Goal: Find specific page/section: Find specific page/section

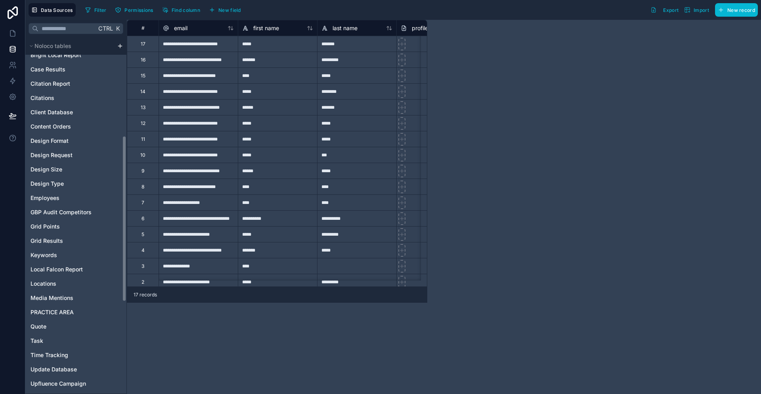
scroll to position [66, 0]
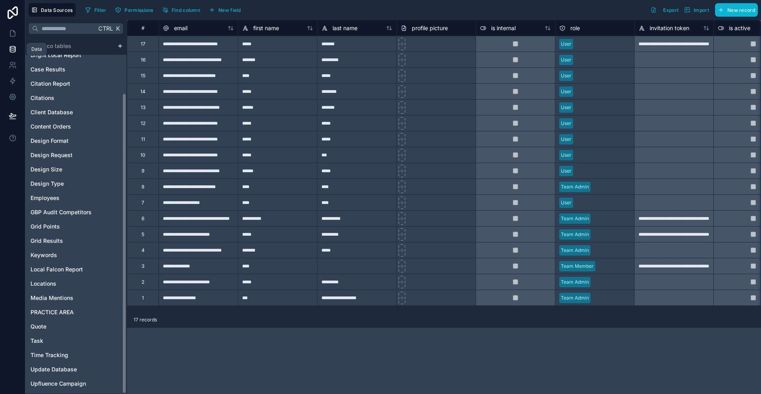
click at [10, 51] on icon at bounding box center [12, 50] width 5 height 3
click at [10, 28] on link at bounding box center [12, 33] width 25 height 16
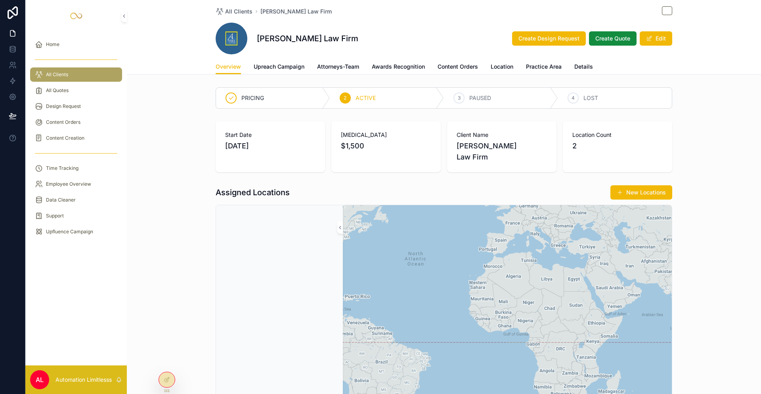
click at [70, 78] on div "All Clients" at bounding box center [76, 74] width 82 height 13
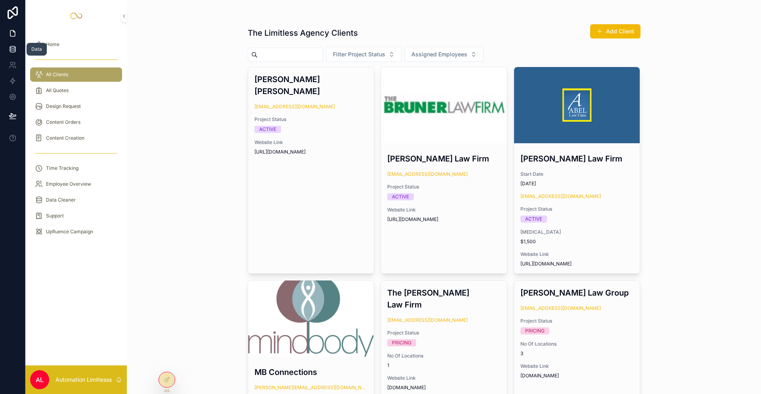
click at [10, 44] on link at bounding box center [12, 49] width 25 height 16
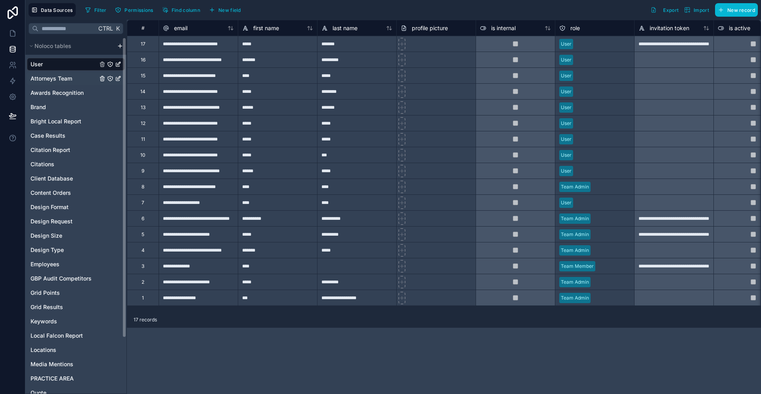
click at [65, 81] on span "Attorneys Team" at bounding box center [52, 79] width 42 height 8
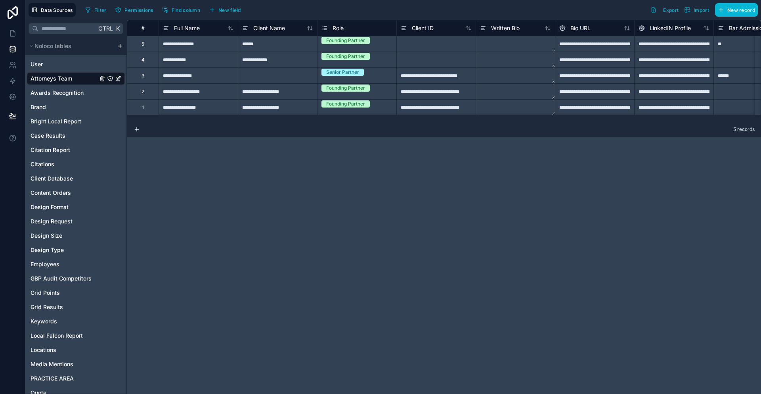
click at [65, 199] on div "User Attorneys Team Awards Recognition Brand Bright Local Report Case Results C…" at bounding box center [76, 255] width 98 height 401
click at [60, 191] on span "Content Orders" at bounding box center [51, 193] width 40 height 8
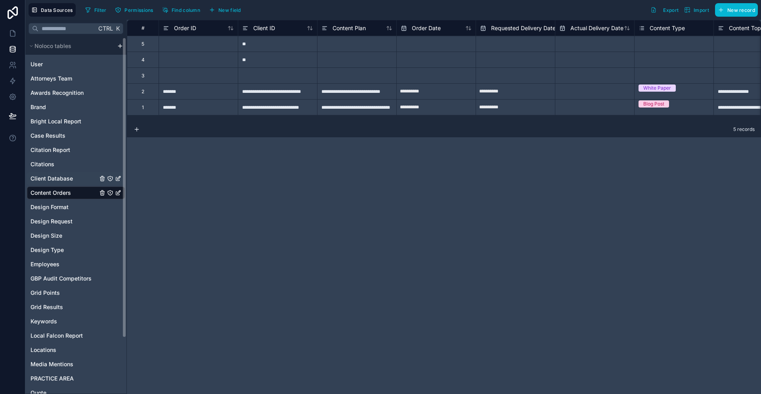
click at [73, 175] on div "Client Database" at bounding box center [76, 178] width 98 height 13
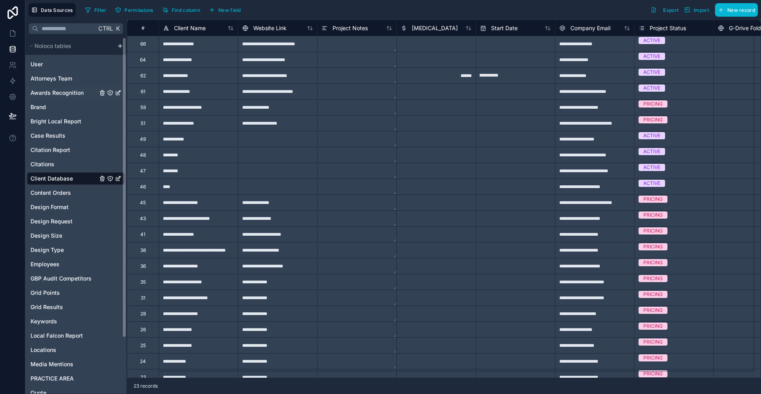
click at [68, 92] on span "Awards Recognition" at bounding box center [57, 93] width 53 height 8
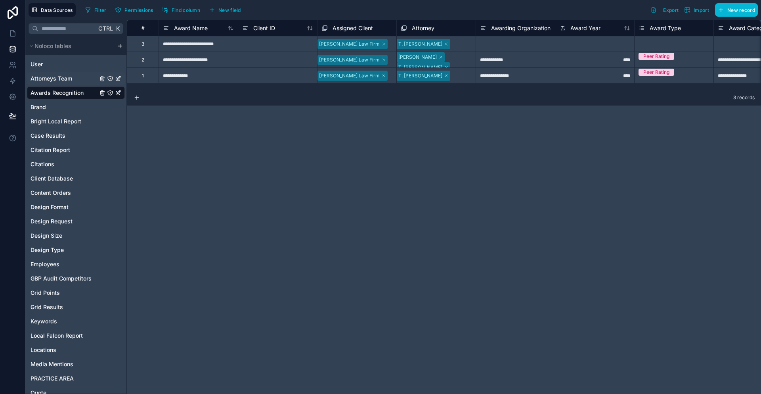
click at [69, 76] on span "Attorneys Team" at bounding box center [52, 79] width 42 height 8
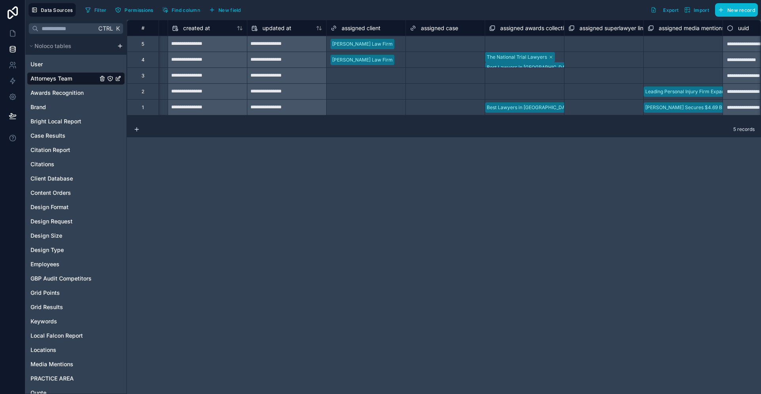
scroll to position [0, 2530]
click at [5, 27] on link at bounding box center [12, 33] width 25 height 16
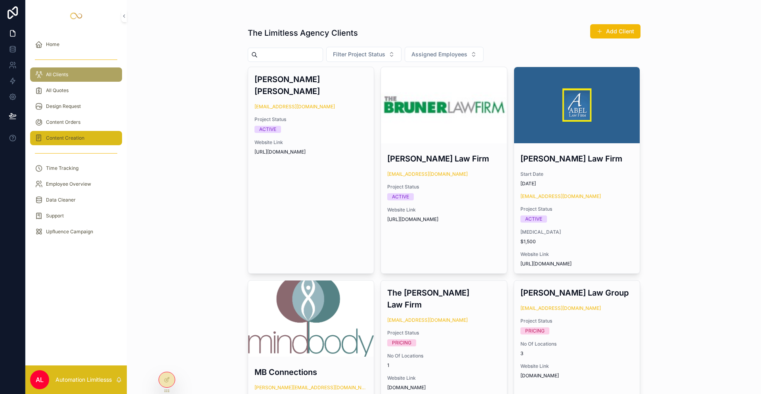
click at [88, 143] on div "Content Creation" at bounding box center [76, 138] width 82 height 13
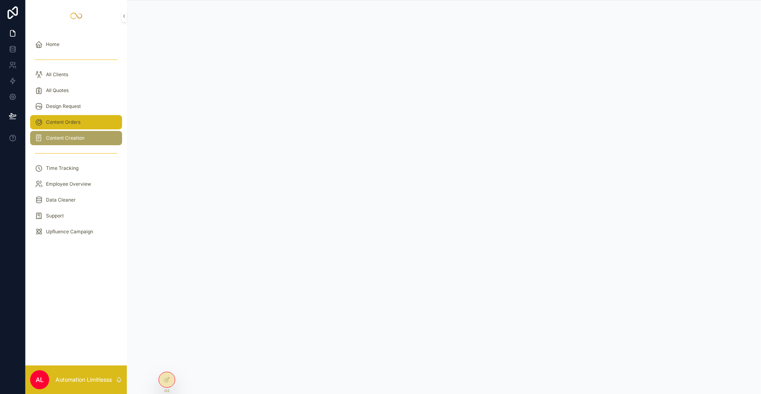
click at [102, 127] on div "Content Orders" at bounding box center [76, 122] width 82 height 13
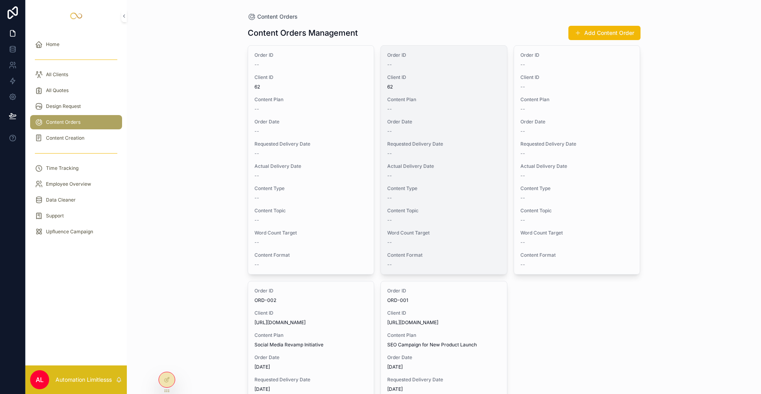
click at [432, 134] on div "Order ID -- Client ID 62 Content Plan -- Order Date -- Requested Delivery Date …" at bounding box center [444, 160] width 126 height 228
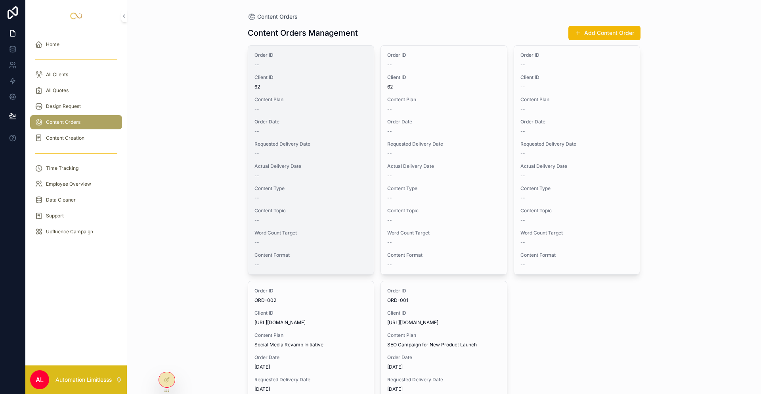
click at [338, 224] on div "Order ID -- Client ID 62 Content Plan -- Order Date -- Requested Delivery Date …" at bounding box center [311, 160] width 126 height 228
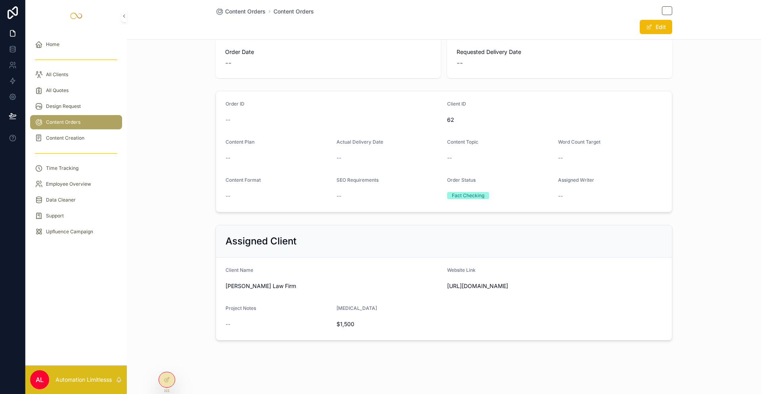
scroll to position [48, 0]
drag, startPoint x: 454, startPoint y: 187, endPoint x: 485, endPoint y: 191, distance: 31.1
click at [478, 190] on div "Order Status Fact Checking" at bounding box center [499, 188] width 105 height 25
click at [485, 191] on div "Fact Checking" at bounding box center [499, 195] width 105 height 12
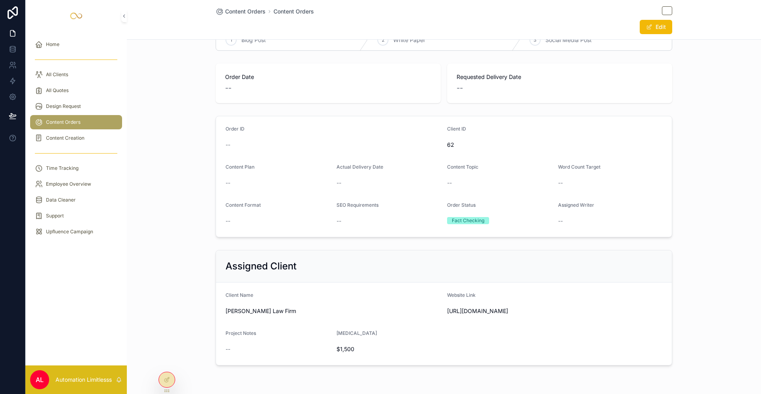
scroll to position [0, 0]
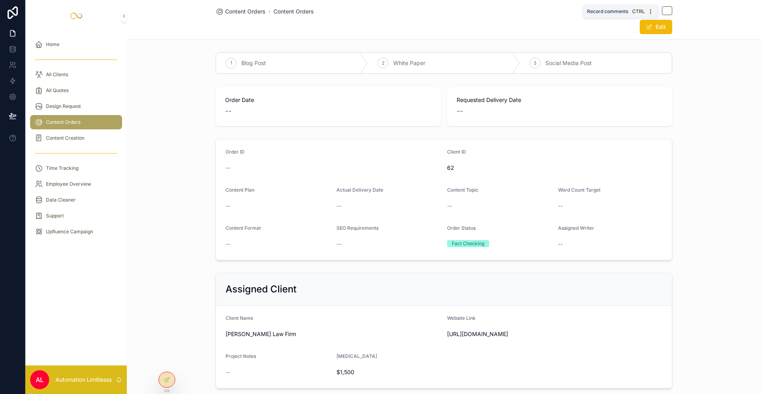
click at [654, 11] on span "]" at bounding box center [651, 12] width 8 height 8
